Goal: Task Accomplishment & Management: Manage account settings

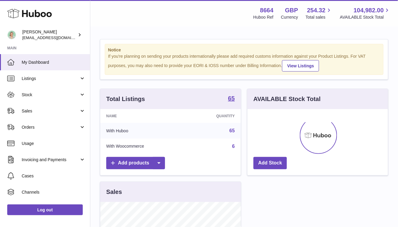
scroll to position [94, 141]
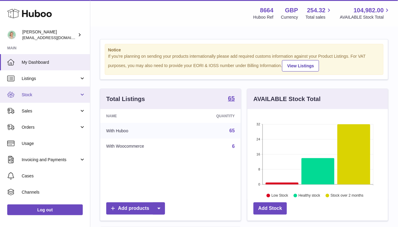
click at [77, 96] on span "Stock" at bounding box center [51, 95] width 58 height 6
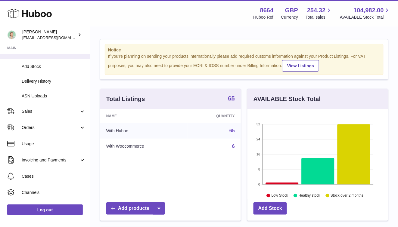
scroll to position [75, 0]
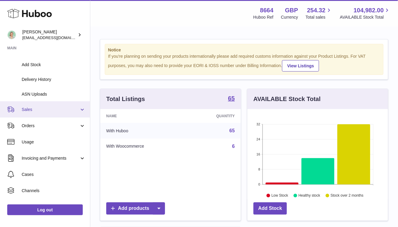
click at [72, 114] on link "Sales" at bounding box center [45, 110] width 90 height 16
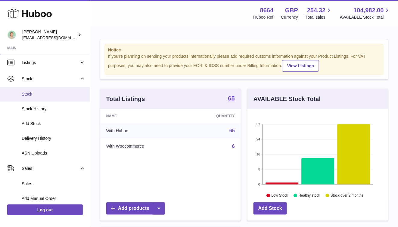
scroll to position [33, 0]
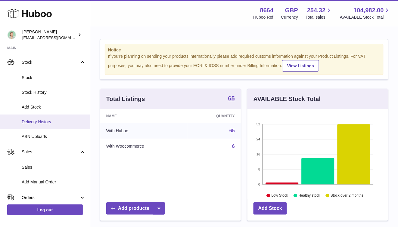
click at [72, 121] on span "Delivery History" at bounding box center [54, 122] width 64 height 6
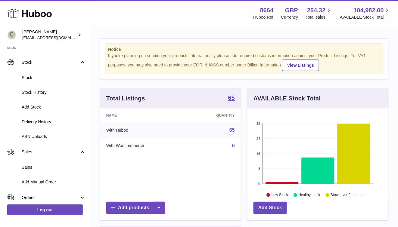
scroll to position [1, 0]
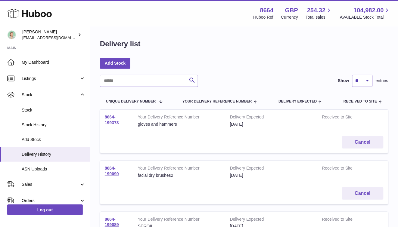
click at [116, 123] on link "8664-199373" at bounding box center [112, 120] width 14 height 11
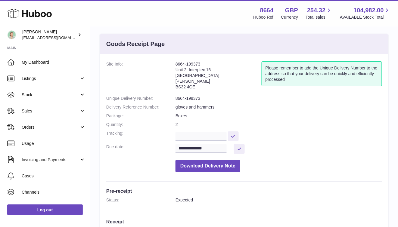
scroll to position [197, 0]
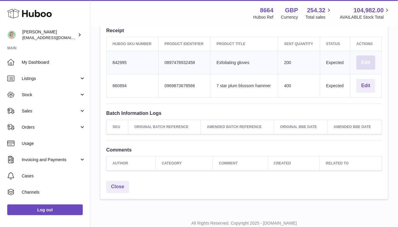
click at [366, 66] on button "Edit" at bounding box center [366, 63] width 19 height 14
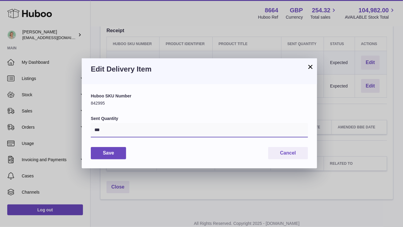
click at [105, 126] on input "***" at bounding box center [199, 130] width 217 height 14
type input "***"
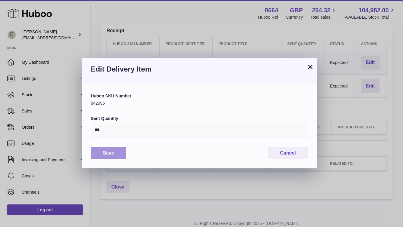
click at [120, 158] on button "Save" at bounding box center [108, 153] width 35 height 12
